Goal: Navigation & Orientation: Find specific page/section

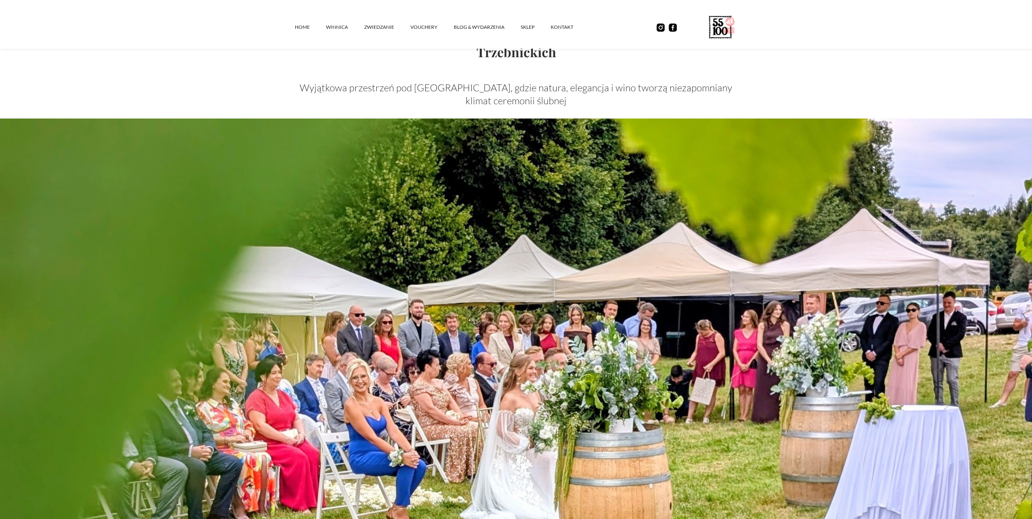
scroll to position [162, 0]
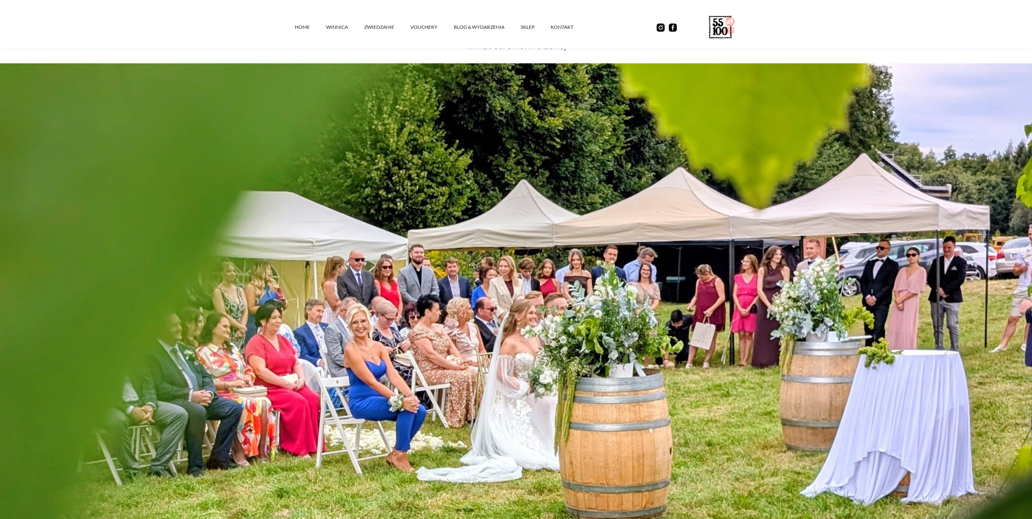
click at [951, 255] on img at bounding box center [516, 353] width 1032 height 581
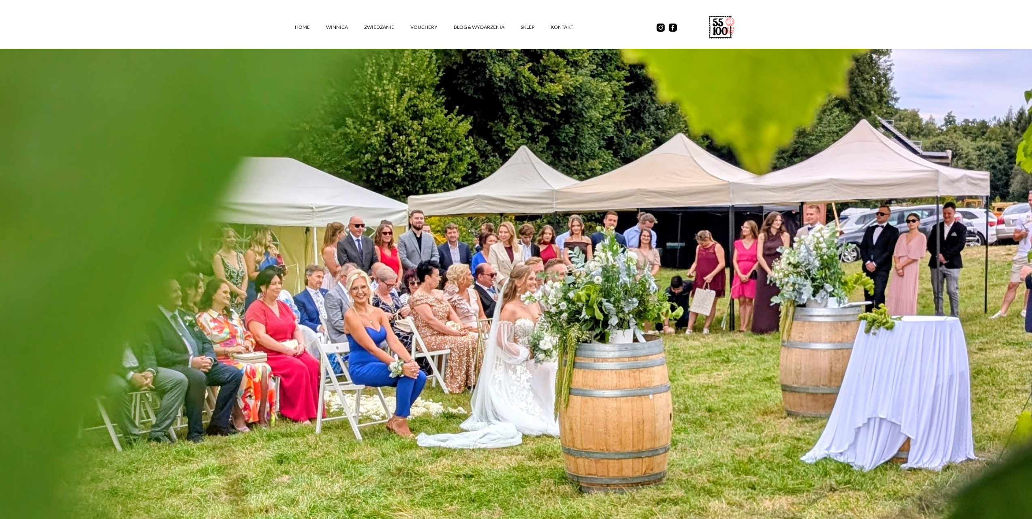
scroll to position [243, 0]
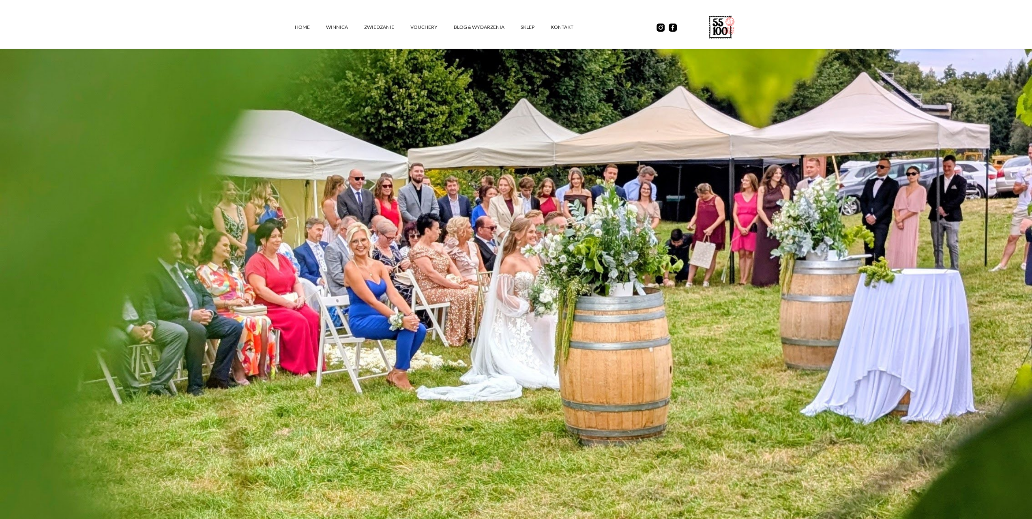
click at [609, 159] on img at bounding box center [516, 272] width 1032 height 581
click at [424, 24] on link "vouchery" at bounding box center [432, 27] width 43 height 24
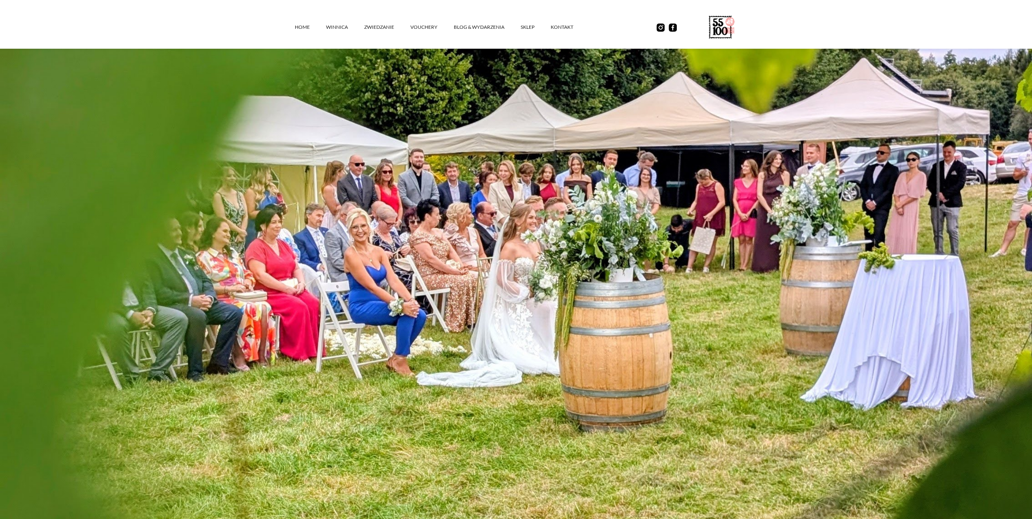
scroll to position [203, 0]
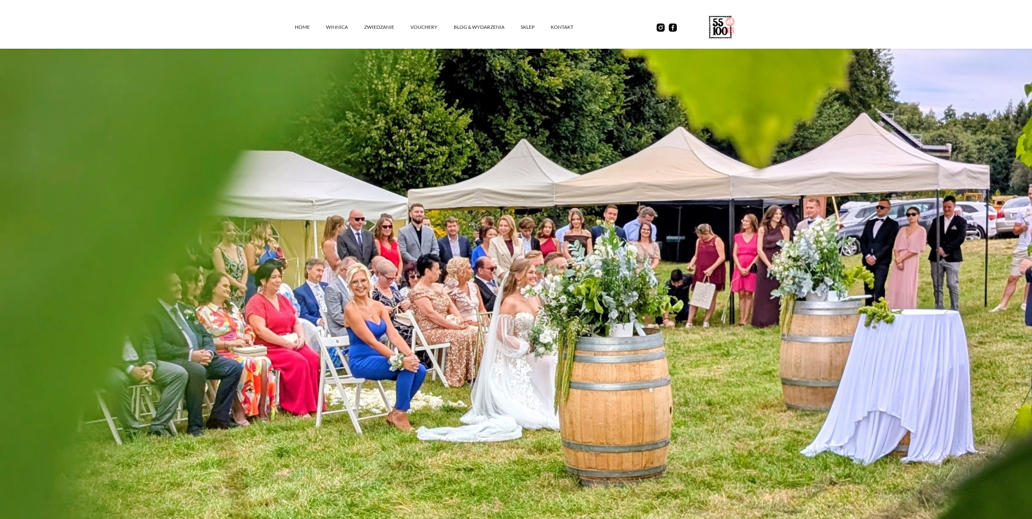
drag, startPoint x: 248, startPoint y: 98, endPoint x: 238, endPoint y: 99, distance: 10.6
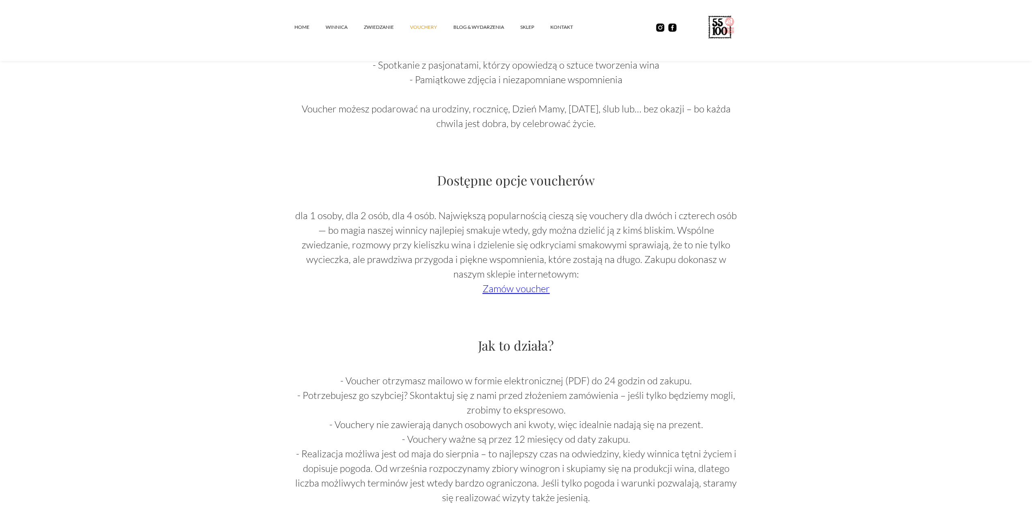
scroll to position [487, 0]
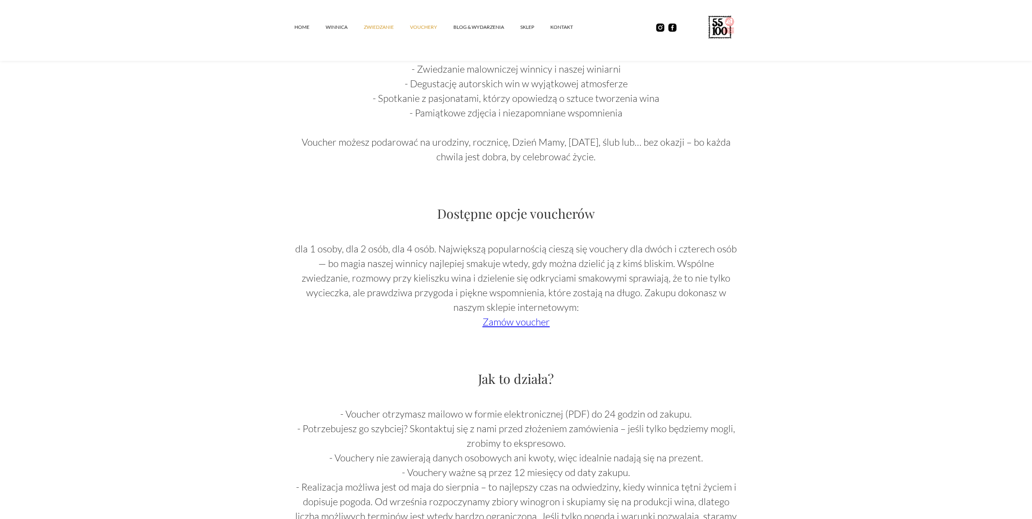
click at [377, 32] on link "ZWIEDZANIE" at bounding box center [387, 27] width 46 height 24
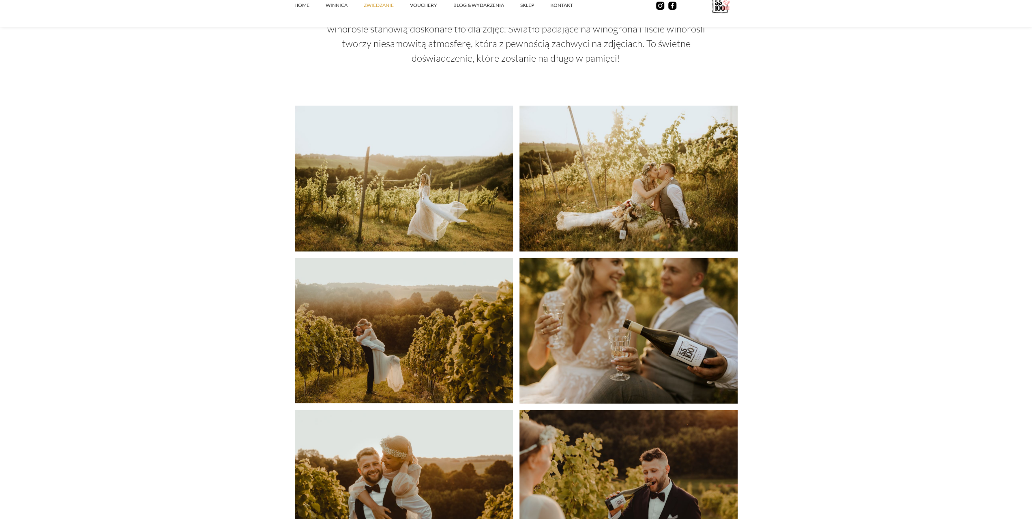
scroll to position [1785, 0]
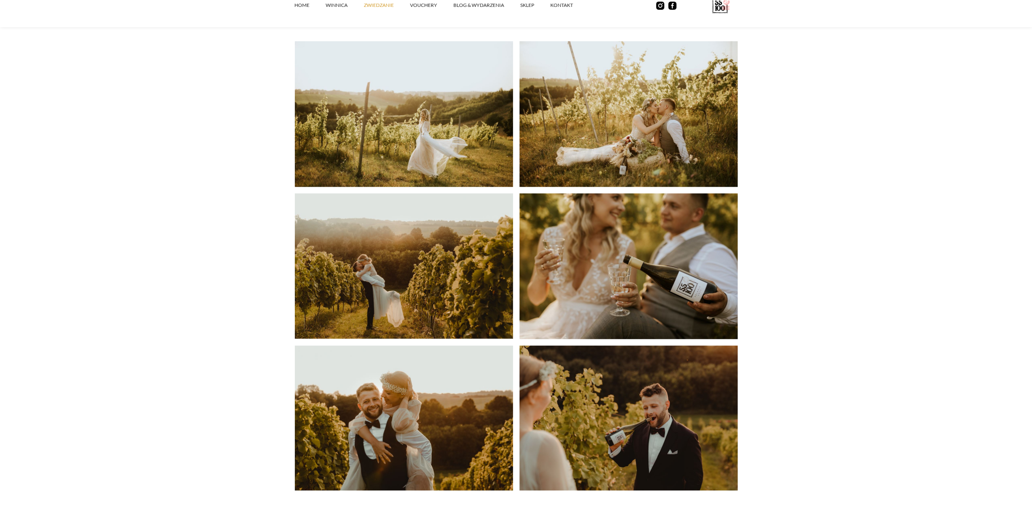
drag, startPoint x: 219, startPoint y: 120, endPoint x: 188, endPoint y: 99, distance: 37.4
drag, startPoint x: 188, startPoint y: 99, endPoint x: 193, endPoint y: 73, distance: 25.9
drag, startPoint x: 193, startPoint y: 73, endPoint x: 175, endPoint y: 82, distance: 19.2
click at [154, 69] on section "Sesje zdjęciowe Winnica to idealne miejsce na sesję zdjęciową! Piękne, malownic…" at bounding box center [516, 148] width 1032 height 685
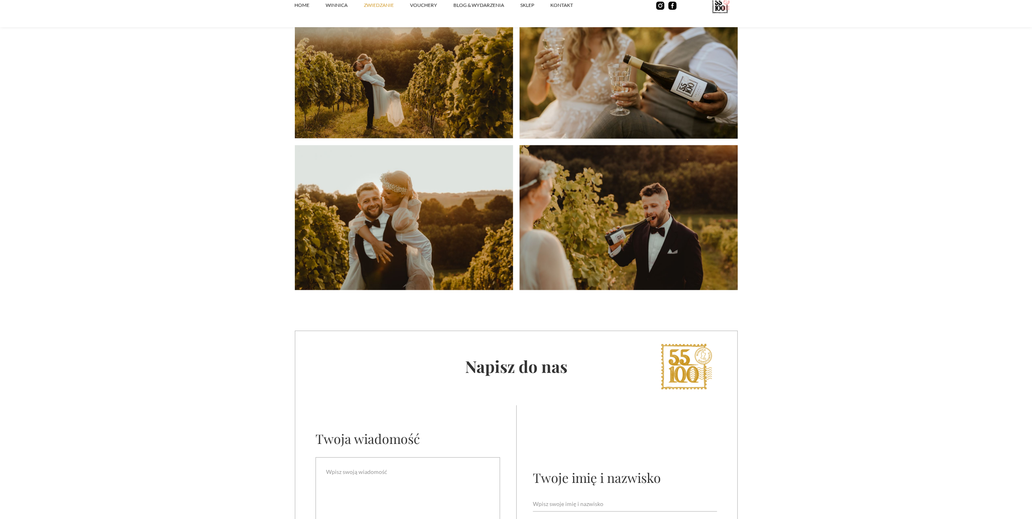
scroll to position [1947, 0]
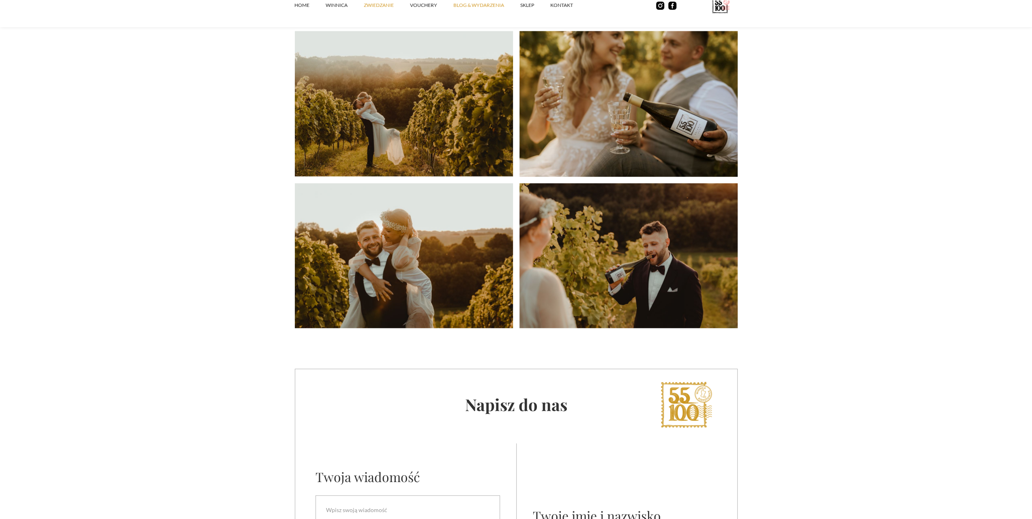
click at [488, 4] on link "Blog & Wydarzenia" at bounding box center [487, 5] width 67 height 24
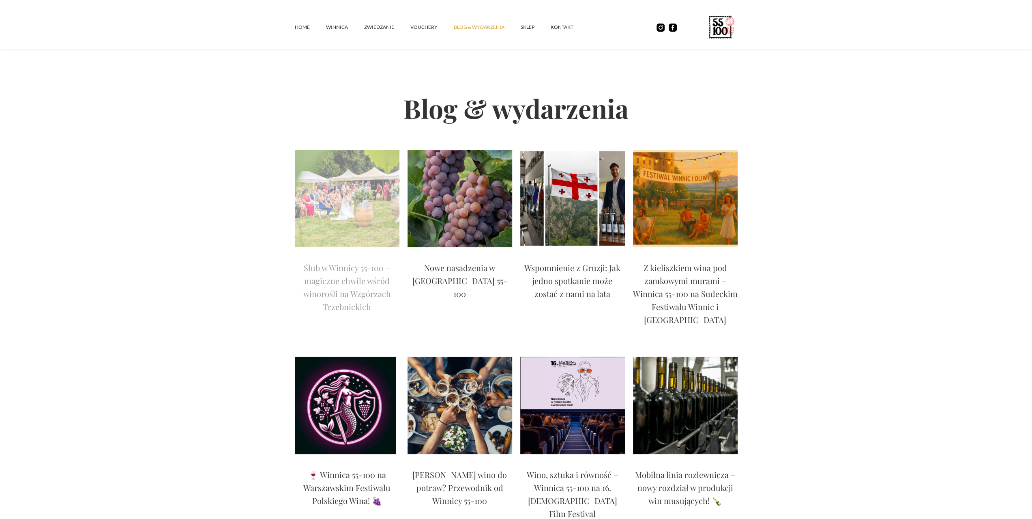
click at [370, 176] on img at bounding box center [347, 198] width 105 height 97
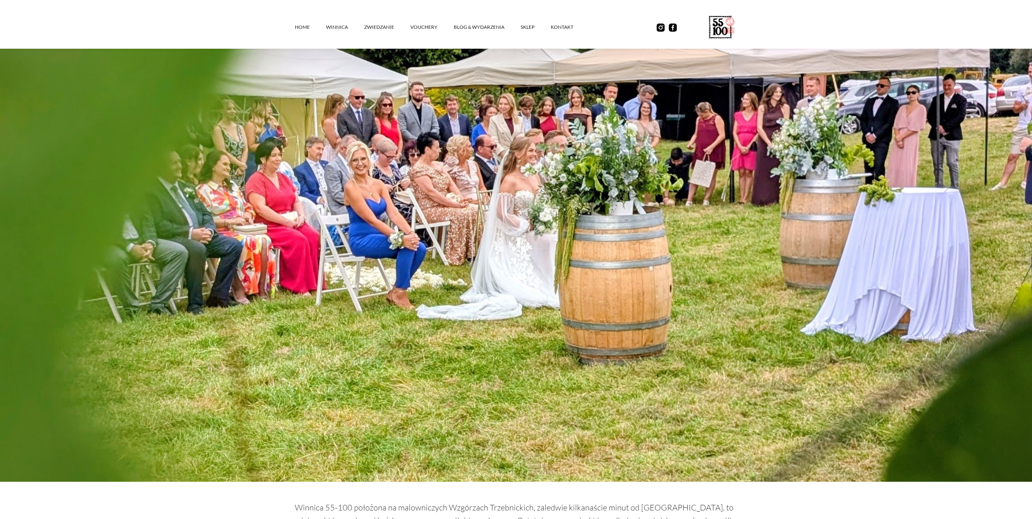
scroll to position [203, 0]
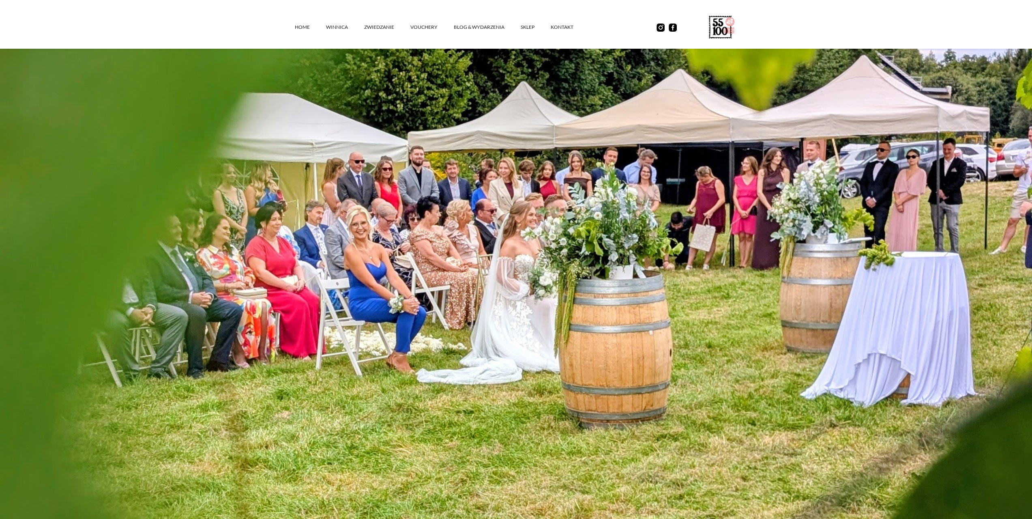
scroll to position [243, 0]
